Goal: Information Seeking & Learning: Learn about a topic

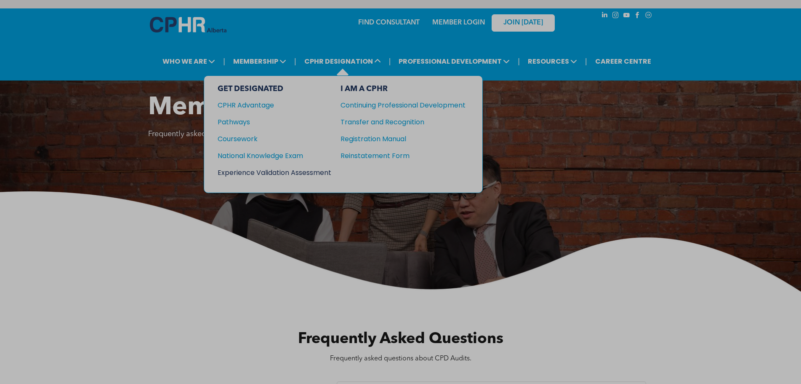
click at [307, 167] on div "Experience Validation Assessment" at bounding box center [269, 172] width 102 height 11
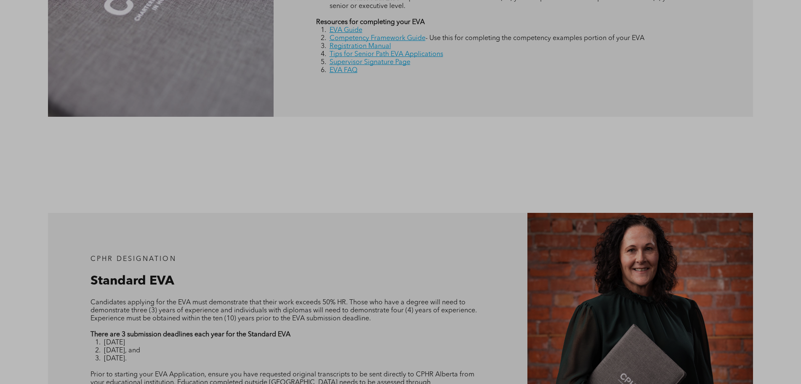
scroll to position [758, 0]
